Goal: Information Seeking & Learning: Learn about a topic

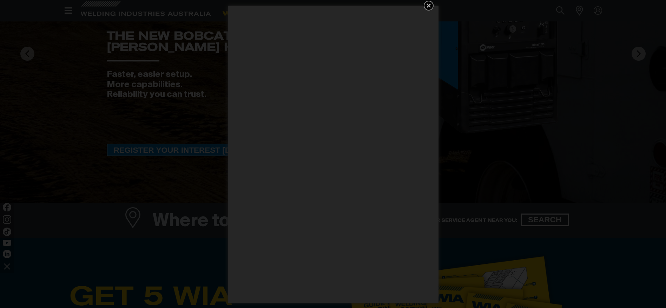
scroll to position [105, 0]
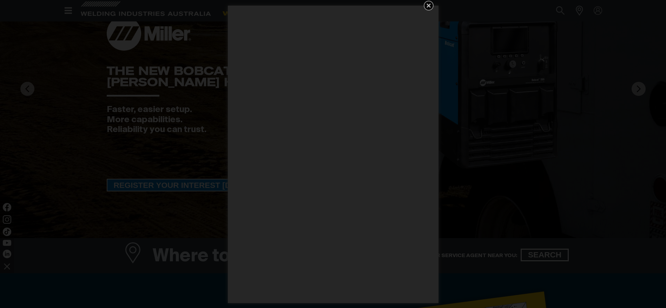
click at [428, 5] on icon "Get 5 WIA Welding Guides Free!" at bounding box center [429, 5] width 8 height 8
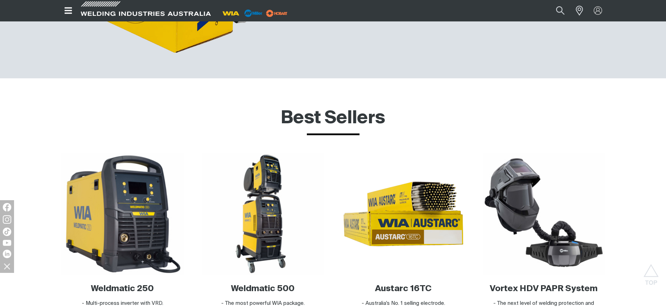
scroll to position [2249, 0]
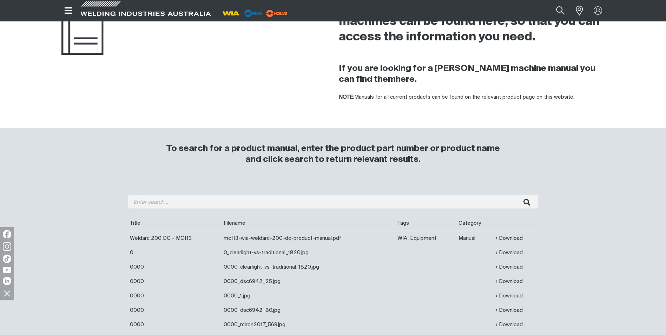
scroll to position [176, 0]
